Goal: Task Accomplishment & Management: Complete application form

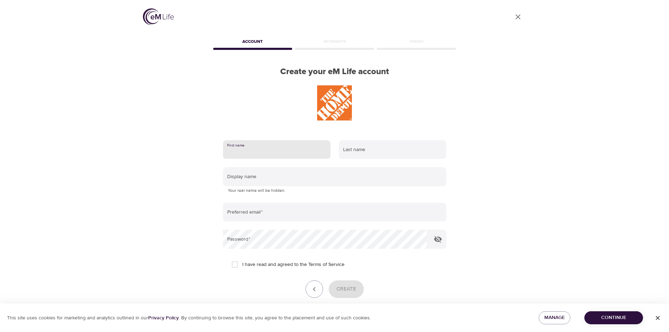
click at [264, 155] on input "text" at bounding box center [276, 149] width 107 height 19
type input "Makuei"
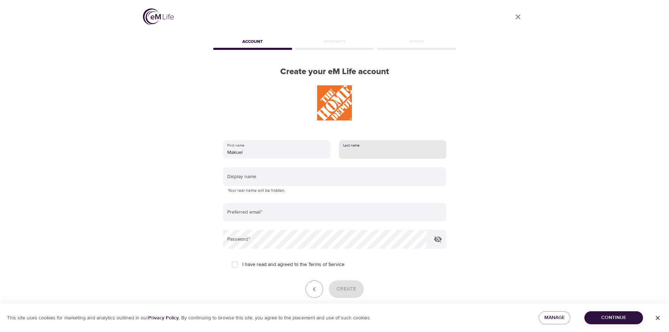
click at [370, 153] on input "text" at bounding box center [392, 149] width 107 height 19
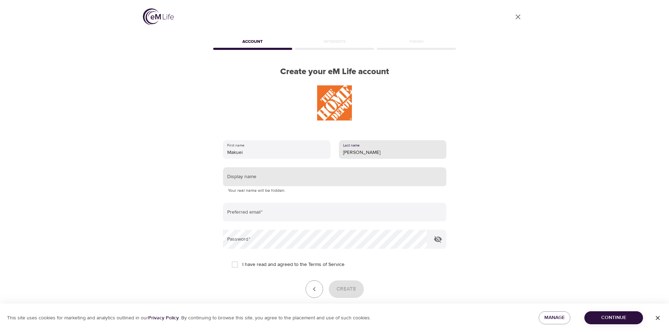
type input "[PERSON_NAME]"
click at [269, 180] on input "text" at bounding box center [334, 176] width 223 height 19
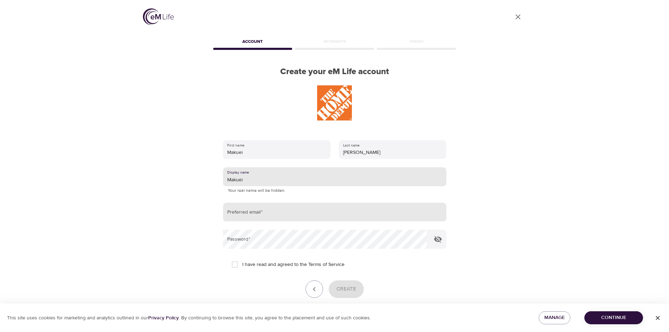
type input "Makuei"
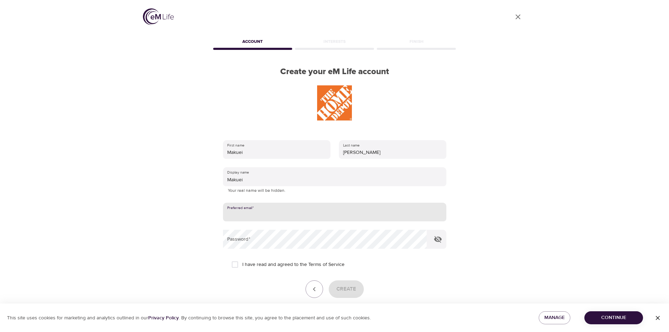
click at [269, 214] on input "email" at bounding box center [334, 212] width 223 height 19
type input "[EMAIL_ADDRESS][DOMAIN_NAME]"
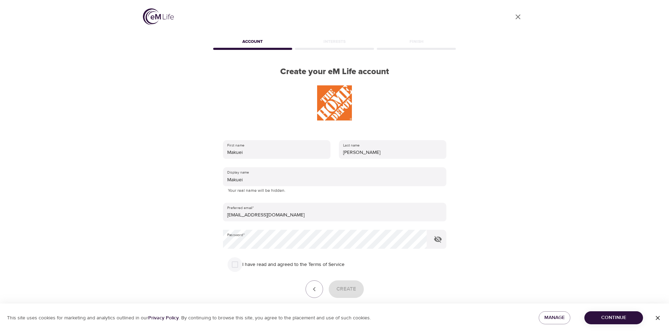
click at [235, 266] on input "I have read and agreed to the Terms of Service" at bounding box center [235, 264] width 15 height 15
checkbox input "true"
click at [345, 289] on span "Create" at bounding box center [346, 288] width 20 height 9
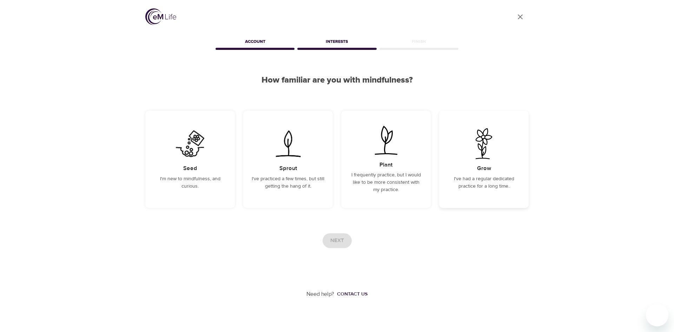
click at [483, 171] on h5 "Grow" at bounding box center [484, 168] width 14 height 7
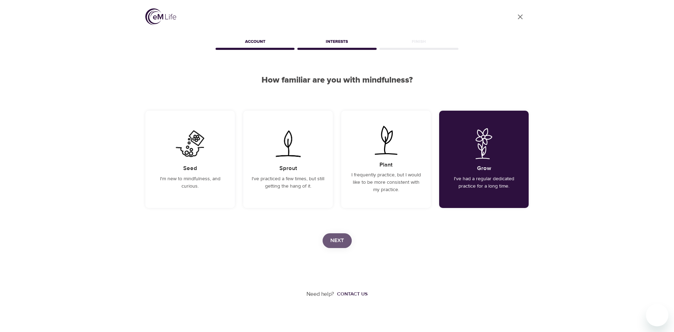
click at [338, 241] on span "Next" at bounding box center [337, 240] width 14 height 9
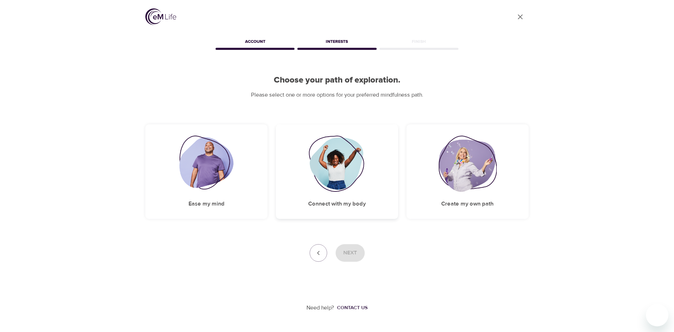
click at [335, 203] on h5 "Connect with my body" at bounding box center [337, 203] width 58 height 7
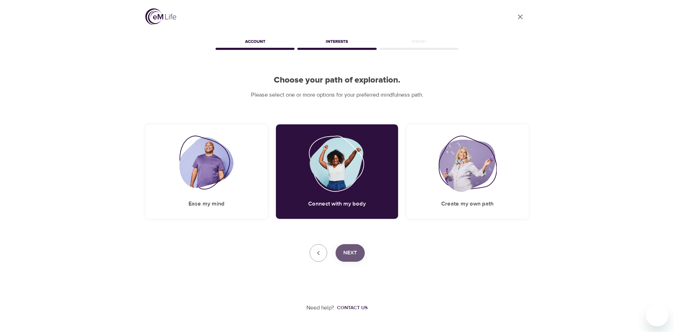
click at [353, 250] on span "Next" at bounding box center [350, 252] width 14 height 9
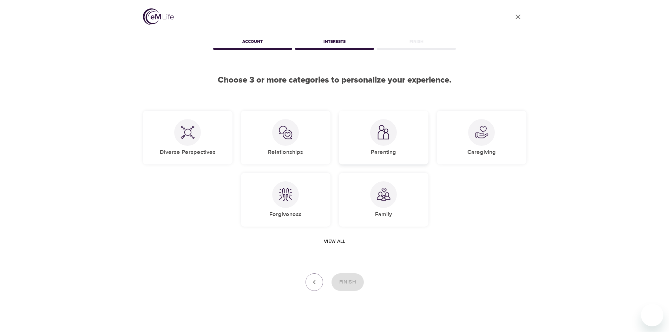
click at [382, 142] on div at bounding box center [383, 132] width 27 height 27
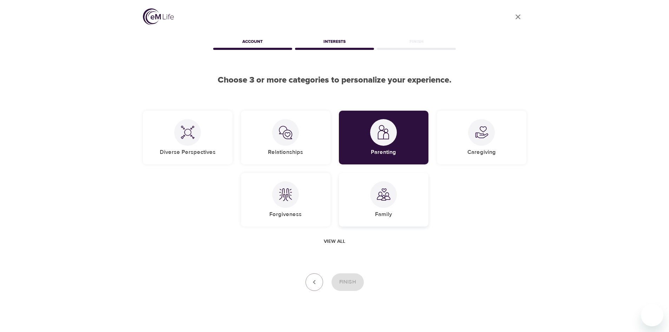
click at [385, 211] on h5 "Family" at bounding box center [383, 214] width 17 height 7
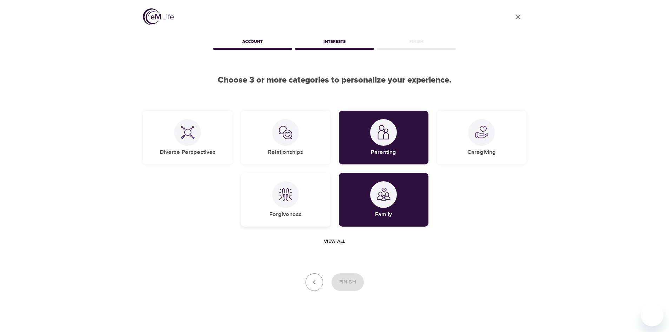
click at [283, 211] on h5 "Forgiveness" at bounding box center [285, 214] width 32 height 7
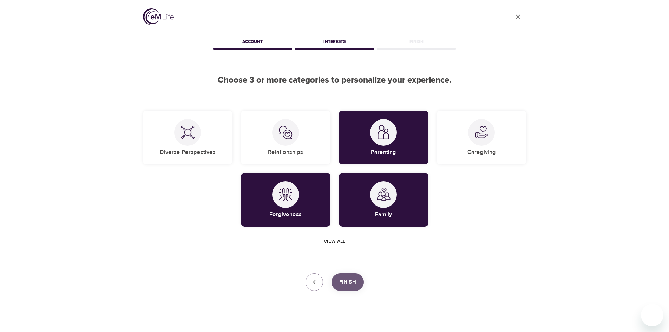
click at [347, 280] on span "Finish" at bounding box center [347, 281] width 17 height 9
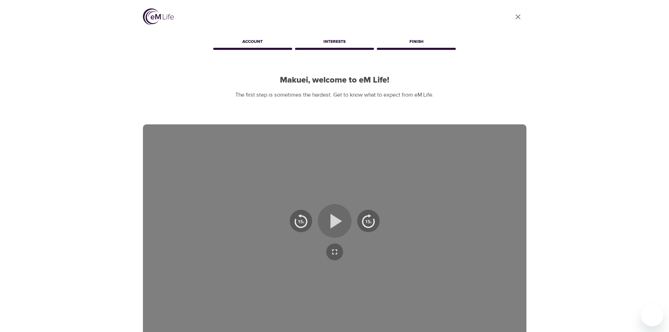
drag, startPoint x: 334, startPoint y: 221, endPoint x: 340, endPoint y: 222, distance: 6.8
click at [334, 221] on icon "button" at bounding box center [336, 221] width 12 height 15
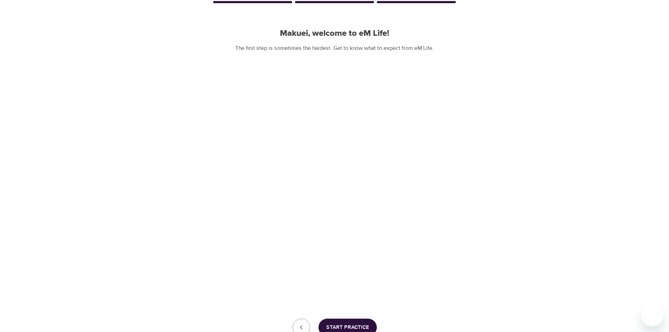
scroll to position [101, 0]
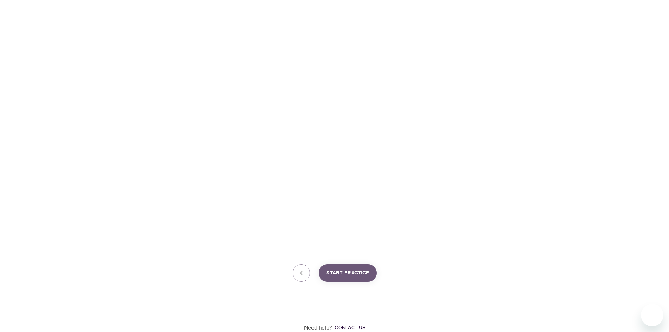
click at [353, 274] on span "Start Practice" at bounding box center [347, 272] width 43 height 9
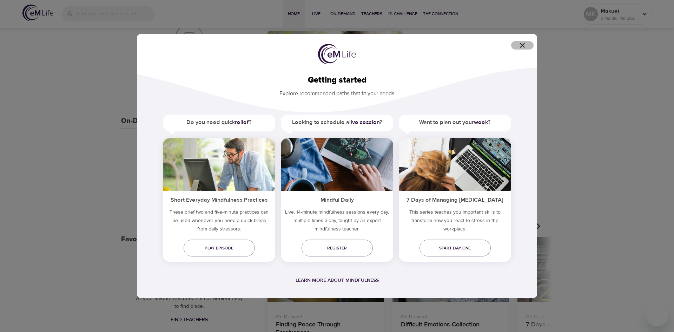
click at [524, 46] on icon "button" at bounding box center [522, 45] width 8 height 8
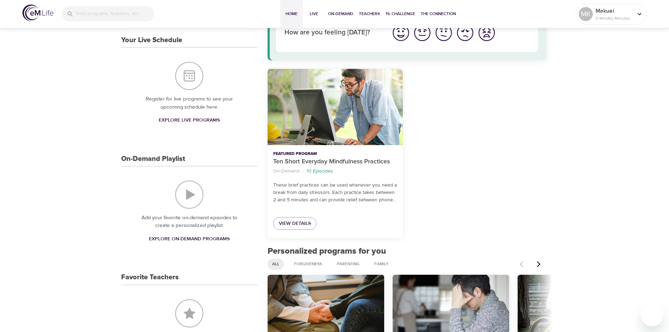
scroll to position [40, 0]
